Goal: Book appointment/travel/reservation

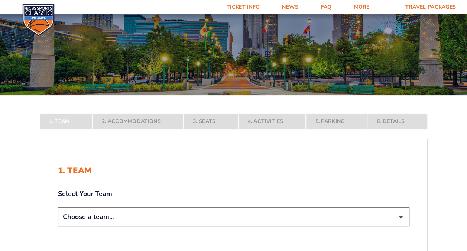
scroll to position [112, 0]
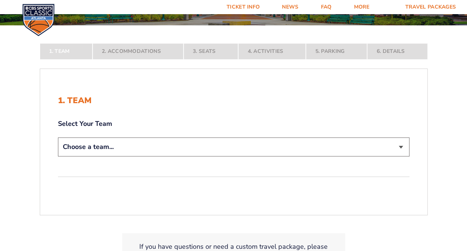
click at [401, 149] on select "Choose a team... [US_STATE] Wildcats [US_STATE] State Buckeyes [US_STATE] Tar H…" at bounding box center [234, 146] width 352 height 19
select select "12956"
click at [58, 156] on select "Choose a team... [US_STATE] Wildcats [US_STATE] State Buckeyes [US_STATE] Tar H…" at bounding box center [234, 146] width 352 height 19
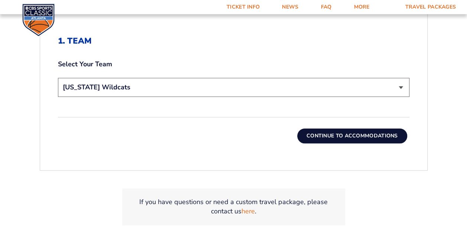
click at [326, 137] on button "Continue To Accommodations" at bounding box center [352, 135] width 110 height 15
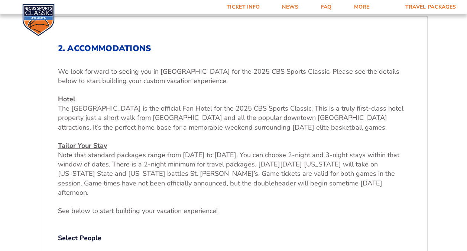
scroll to position [267, 0]
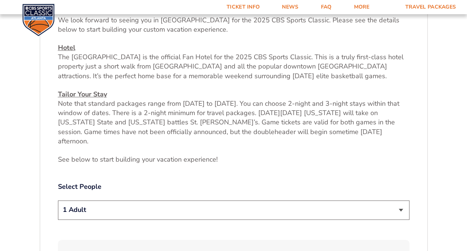
click at [399, 204] on select "1 Adult 2 Adults 3 Adults 4 Adults 2 Adults + 1 Child 2 Adults + 2 Children 2 A…" at bounding box center [234, 209] width 352 height 19
select select "2 Adults"
click at [58, 200] on select "1 Adult 2 Adults 3 Adults 4 Adults 2 Adults + 1 Child 2 Adults + 2 Children 2 A…" at bounding box center [234, 209] width 352 height 19
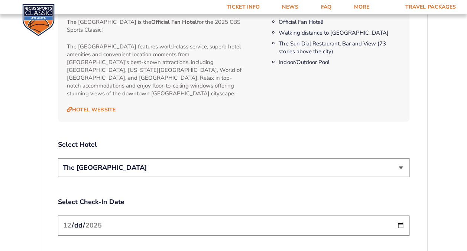
scroll to position [825, 0]
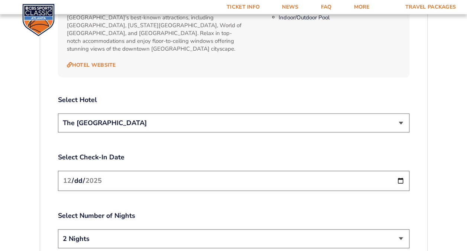
click at [399, 171] on input "[DATE]" at bounding box center [234, 181] width 352 height 20
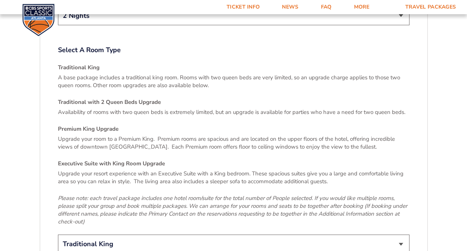
scroll to position [1048, 0]
click at [402, 234] on select "Traditional King Traditional with 2 Queen Beds Upgrade (+$45 per night) Premium…" at bounding box center [234, 243] width 352 height 19
select select "Traditional with 2 Queen Beds Upgrade"
click at [58, 234] on select "Traditional King Traditional with 2 Queen Beds Upgrade (+$45 per night) Premium…" at bounding box center [234, 243] width 352 height 19
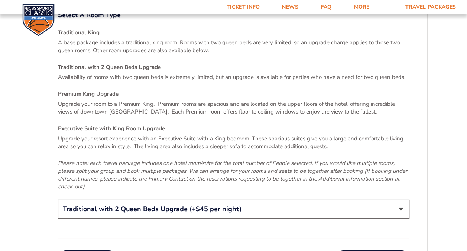
scroll to position [1122, 0]
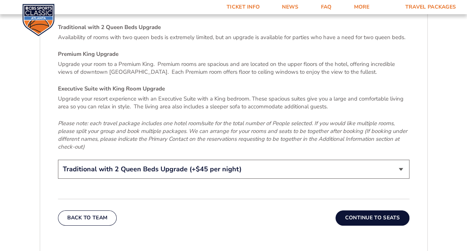
click at [352, 210] on button "Continue To Seats" at bounding box center [373, 217] width 74 height 15
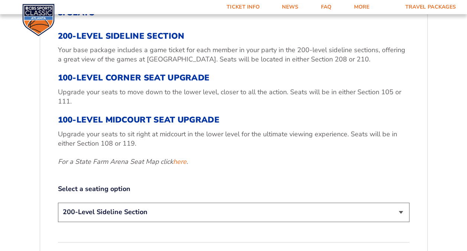
scroll to position [267, 0]
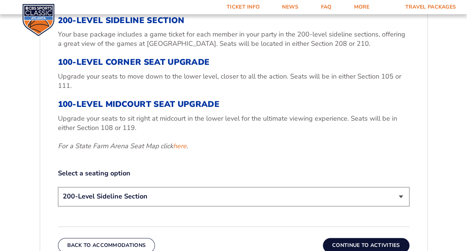
click at [399, 195] on select "200-Level Sideline Section 100-Level Corner Seat Upgrade (+$120 per person) 100…" at bounding box center [234, 196] width 352 height 19
click at [58, 187] on select "200-Level Sideline Section 100-Level Corner Seat Upgrade (+$120 per person) 100…" at bounding box center [234, 196] width 352 height 19
click at [178, 145] on link "here" at bounding box center [179, 145] width 13 height 9
click at [398, 195] on select "200-Level Sideline Section 100-Level Corner Seat Upgrade (+$120 per person) 100…" at bounding box center [234, 196] width 352 height 19
select select "100-Level Corner Seat Upgrade"
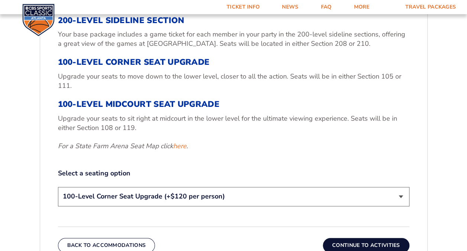
click at [58, 187] on select "200-Level Sideline Section 100-Level Corner Seat Upgrade (+$120 per person) 100…" at bounding box center [234, 196] width 352 height 19
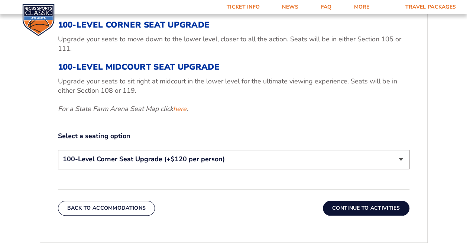
click at [349, 209] on button "Continue To Activities" at bounding box center [366, 207] width 87 height 15
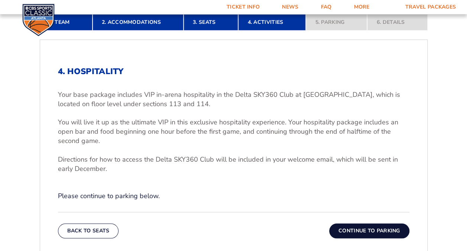
scroll to position [230, 0]
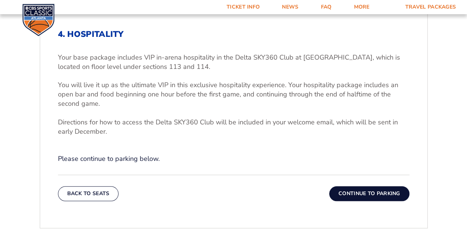
click at [348, 192] on button "Continue To Parking" at bounding box center [369, 193] width 80 height 15
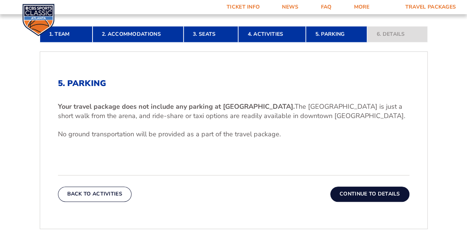
scroll to position [193, 0]
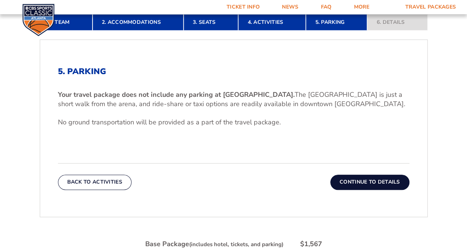
click at [344, 180] on button "Continue To Details" at bounding box center [369, 181] width 79 height 15
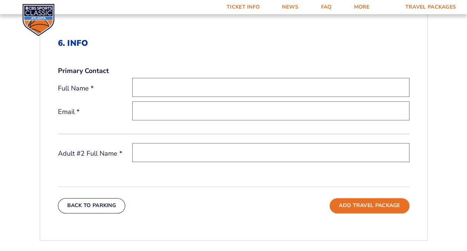
scroll to position [230, 0]
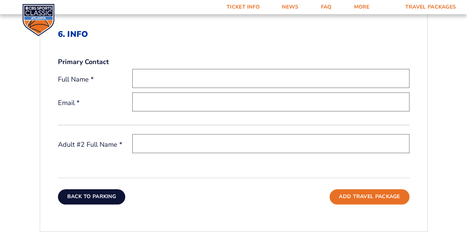
click at [105, 193] on button "Back To Parking" at bounding box center [92, 196] width 68 height 15
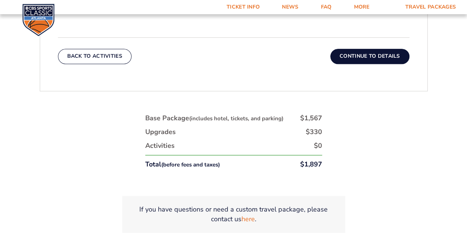
scroll to position [341, 0]
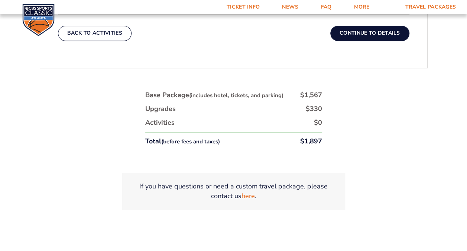
click at [385, 34] on button "Continue To Details" at bounding box center [369, 33] width 79 height 15
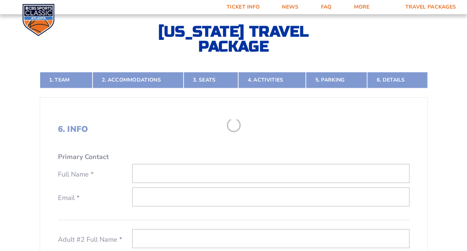
scroll to position [118, 0]
